Goal: Task Accomplishment & Management: Use online tool/utility

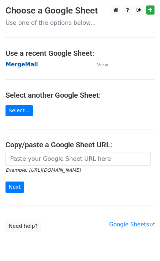
click at [29, 66] on strong "MergeMail" at bounding box center [21, 64] width 32 height 7
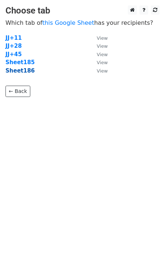
click at [27, 73] on strong "Sheet186" at bounding box center [19, 71] width 29 height 7
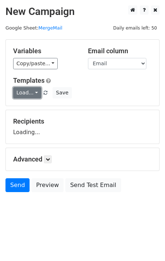
click at [24, 92] on link "Load..." at bounding box center [27, 92] width 28 height 11
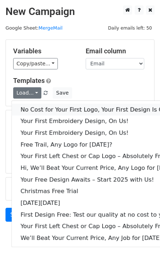
click at [46, 108] on link "No Cost for Your First Logo, Your First Design Is On Us!" at bounding box center [100, 110] width 176 height 12
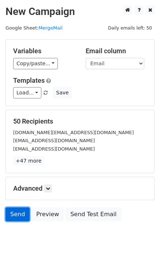
click at [17, 217] on link "Send" at bounding box center [17, 215] width 24 height 14
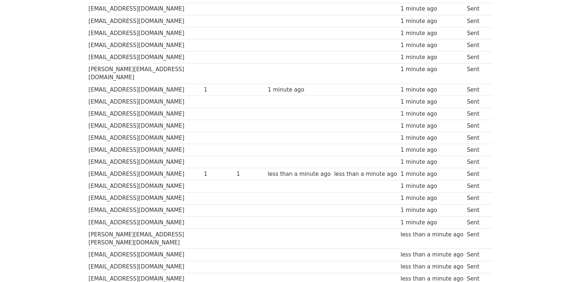
scroll to position [508, 0]
